Goal: Transaction & Acquisition: Purchase product/service

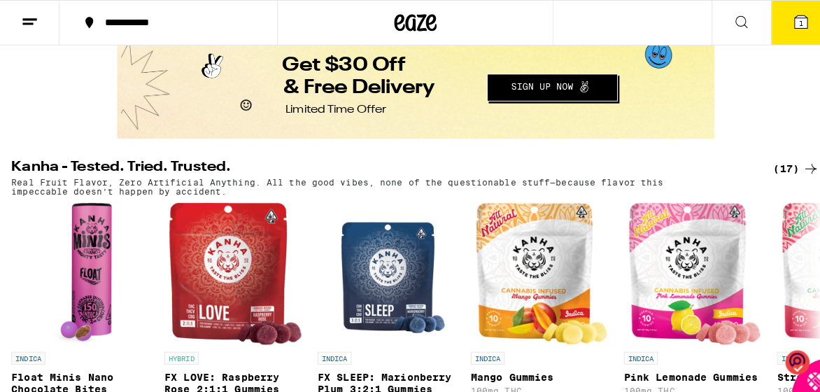
scroll to position [780, 0]
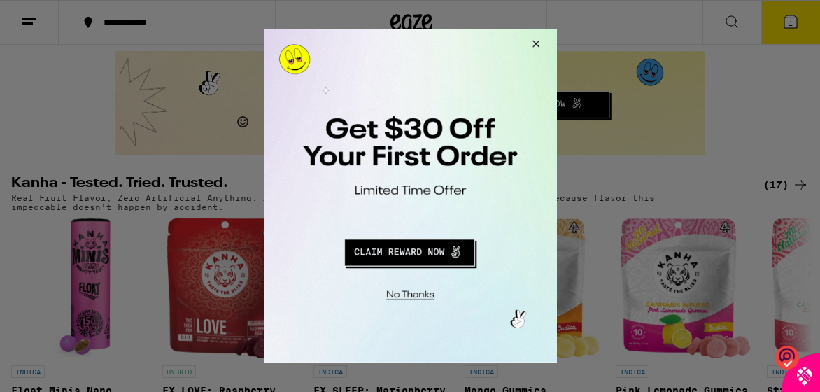
click at [412, 254] on button "Redirect to URL" at bounding box center [409, 251] width 244 height 34
